Goal: Task Accomplishment & Management: Use online tool/utility

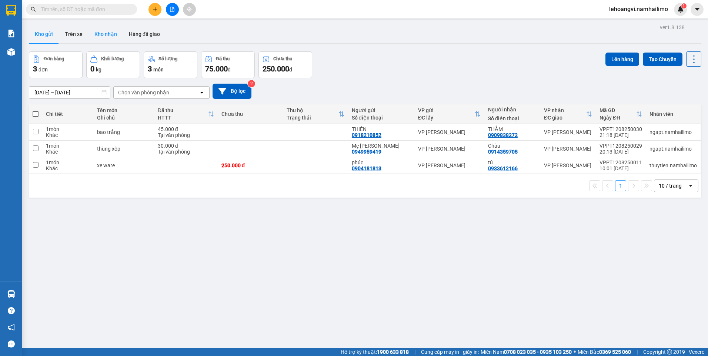
click at [104, 40] on button "Kho nhận" at bounding box center [105, 34] width 34 height 18
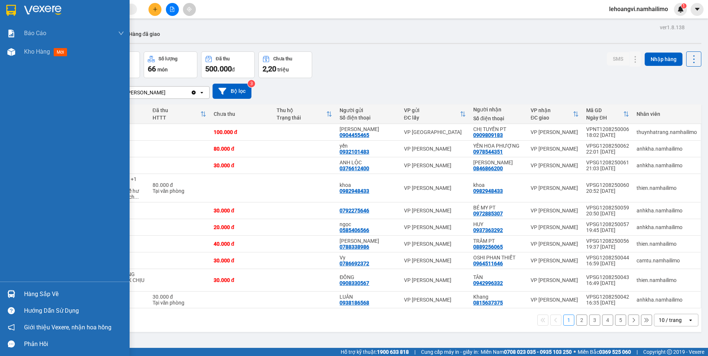
click at [28, 303] on div "Hướng dẫn sử dụng" at bounding box center [65, 310] width 130 height 17
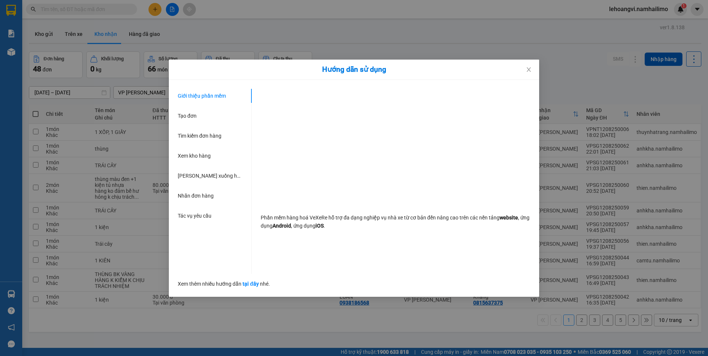
drag, startPoint x: 85, startPoint y: 257, endPoint x: 335, endPoint y: 137, distance: 277.2
click at [91, 254] on div "Hướng dẫn sử dụng Giới thiệu phần mềm Tạo đơn Tìm kiếm đơn hàng Xem kho hàng Lê…" at bounding box center [354, 178] width 708 height 356
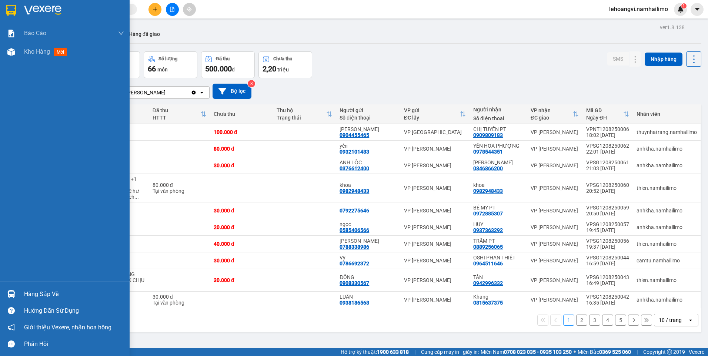
click at [10, 289] on div at bounding box center [11, 294] width 13 height 13
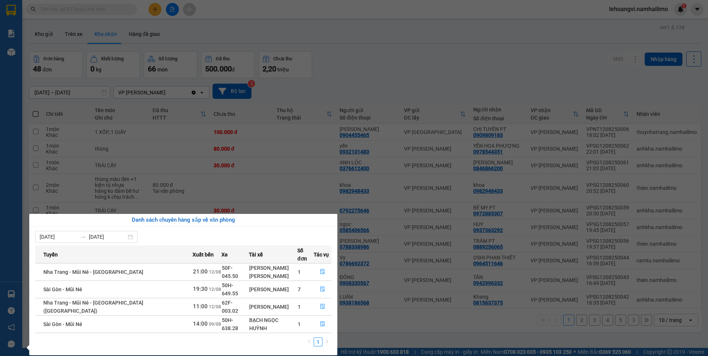
click at [148, 56] on section "Kết quả tìm kiếm ( 0 ) Bộ lọc No Data lehoangvi.namhailimo 1 Báo cáo Báo cáo dò…" at bounding box center [354, 178] width 708 height 356
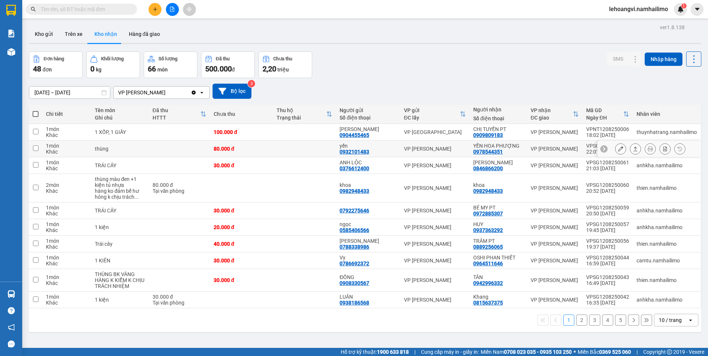
click at [607, 146] on div at bounding box center [649, 149] width 104 height 17
click at [36, 34] on button "Kho gửi" at bounding box center [44, 34] width 30 height 18
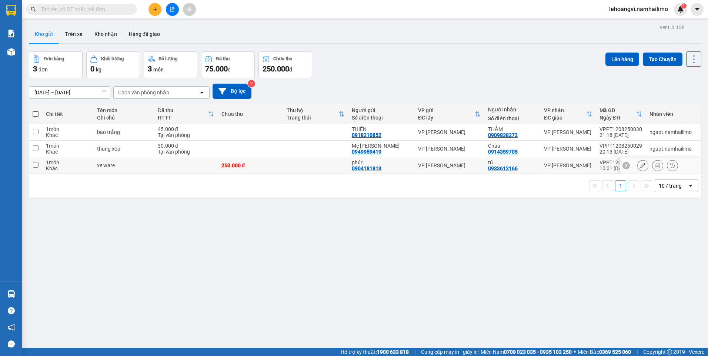
click at [469, 159] on td "VP [PERSON_NAME]" at bounding box center [449, 165] width 70 height 17
checkbox input "true"
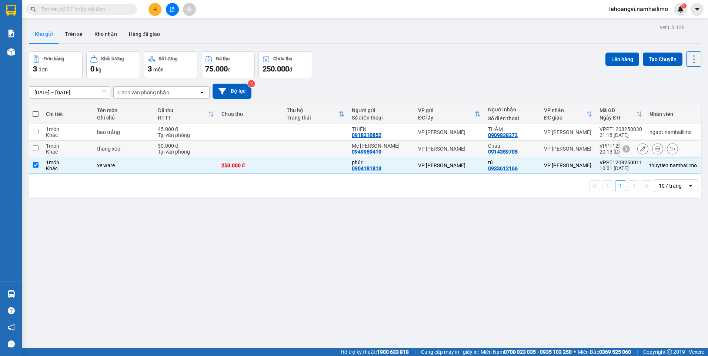
click at [456, 141] on td "VP [PERSON_NAME]" at bounding box center [449, 149] width 70 height 17
checkbox input "true"
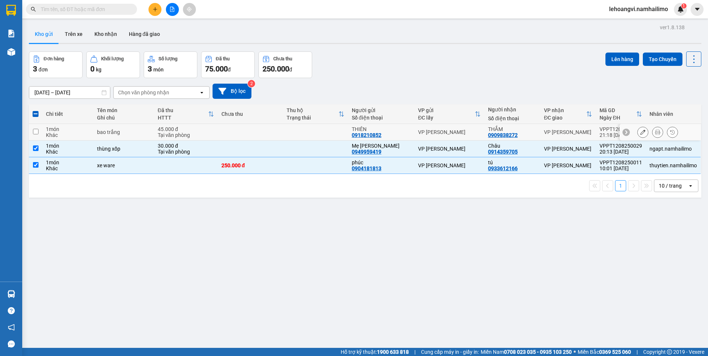
click at [457, 132] on div "VP [PERSON_NAME]" at bounding box center [449, 132] width 63 height 6
checkbox input "true"
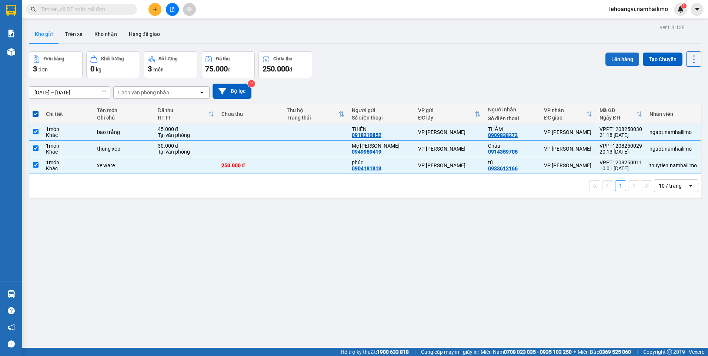
click at [627, 56] on button "Lên hàng" at bounding box center [622, 59] width 34 height 13
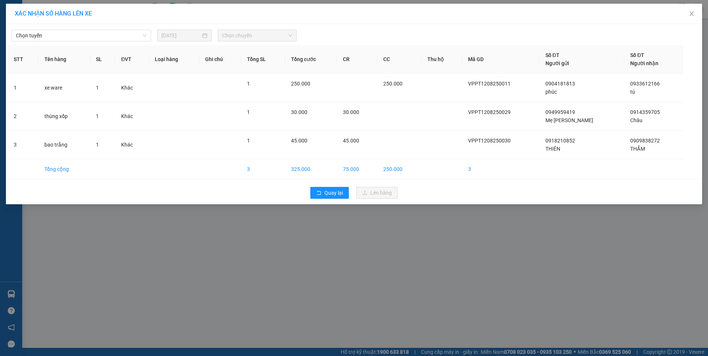
click at [103, 29] on div "Chọn tuyến [DATE] Chọn chuyến" at bounding box center [354, 34] width 692 height 16
click at [104, 30] on span "Chọn tuyến" at bounding box center [81, 35] width 131 height 11
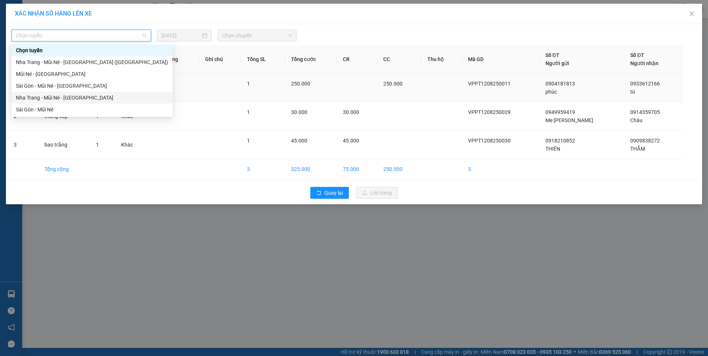
drag, startPoint x: 77, startPoint y: 99, endPoint x: 84, endPoint y: 100, distance: 7.4
click at [77, 100] on div "Nha Trang - Mũi Né - [GEOGRAPHIC_DATA]" at bounding box center [92, 98] width 152 height 8
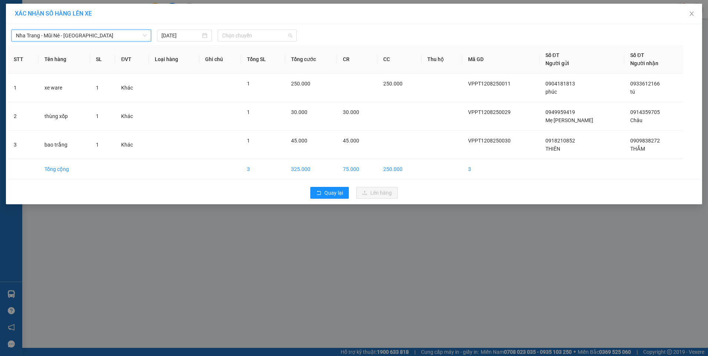
drag, startPoint x: 251, startPoint y: 37, endPoint x: 248, endPoint y: 73, distance: 36.4
click at [252, 37] on span "Chọn chuyến" at bounding box center [257, 35] width 70 height 11
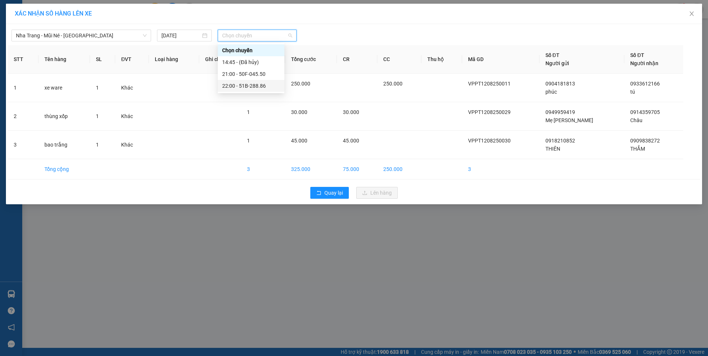
click at [249, 85] on div "22:00 - 51B-288.86" at bounding box center [251, 86] width 58 height 8
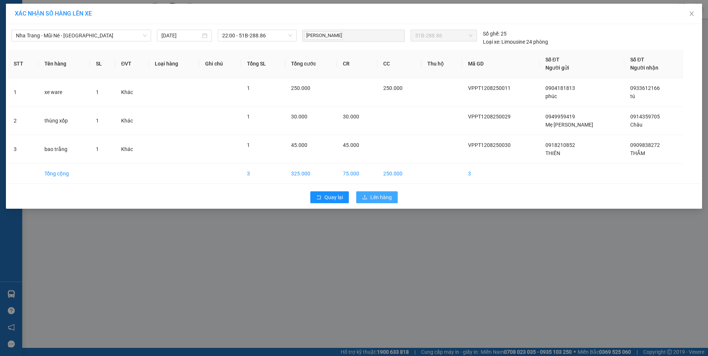
click at [369, 196] on button "Lên hàng" at bounding box center [376, 197] width 41 height 12
